Goal: Transaction & Acquisition: Purchase product/service

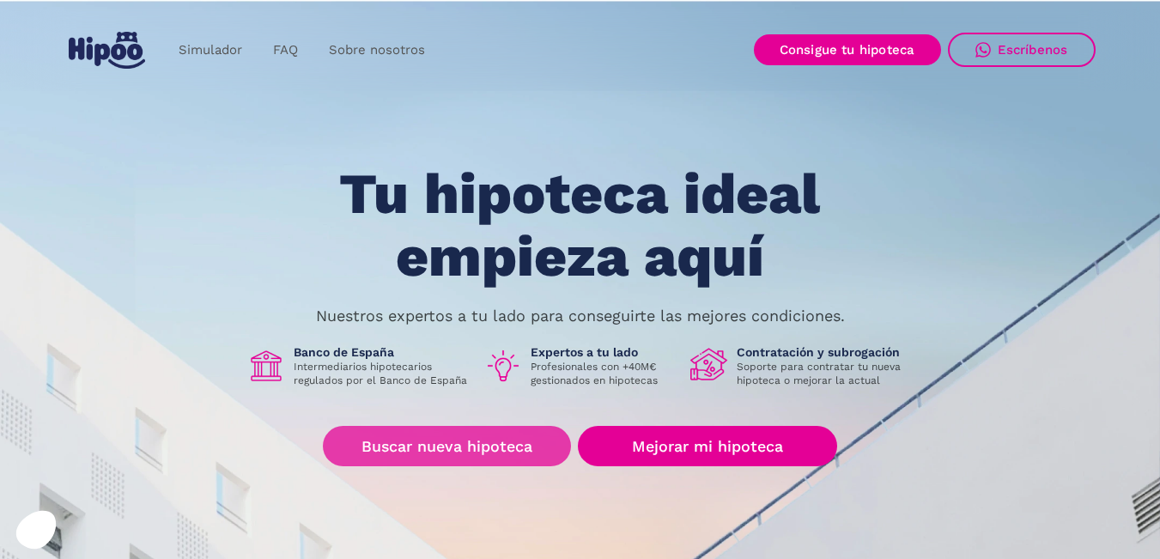
click at [435, 455] on link "Buscar nueva hipoteca" at bounding box center [447, 446] width 248 height 40
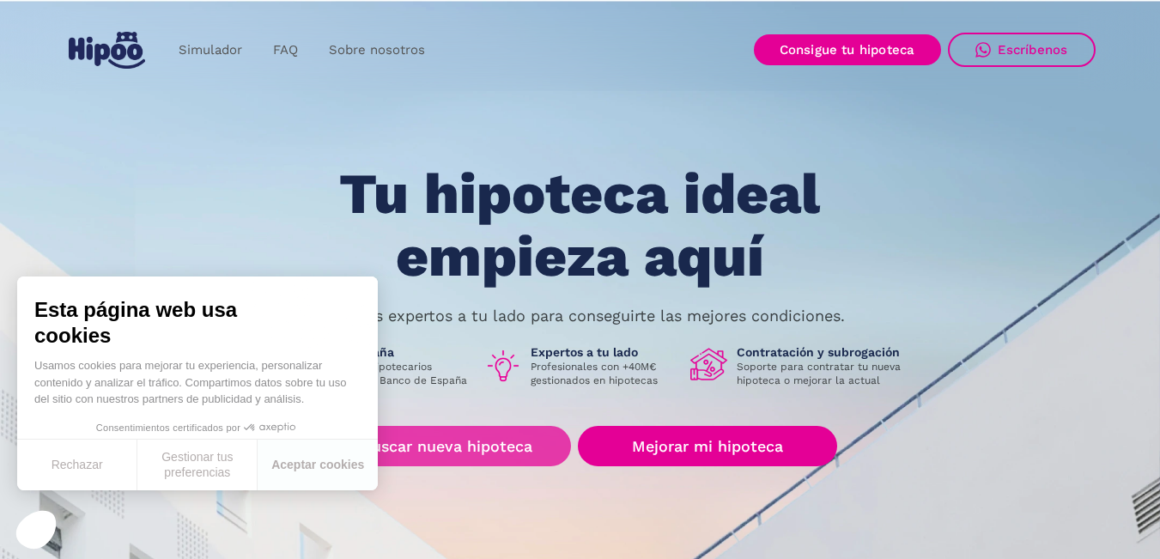
click at [466, 447] on link "Buscar nueva hipoteca" at bounding box center [447, 446] width 248 height 40
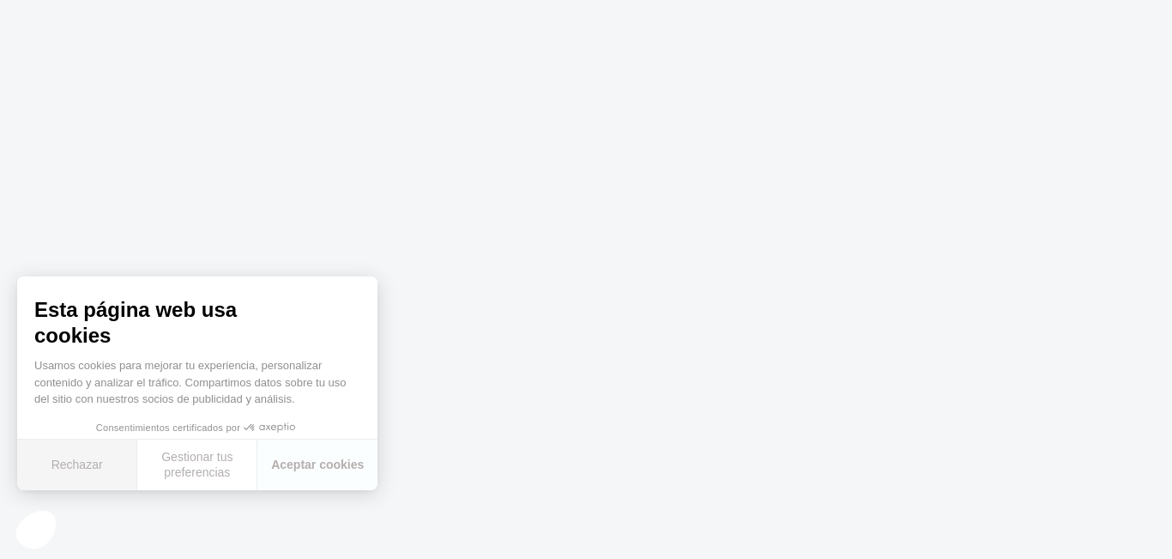
click at [60, 463] on font "Rechazar" at bounding box center [78, 464] width 52 height 14
